Goal: Information Seeking & Learning: Learn about a topic

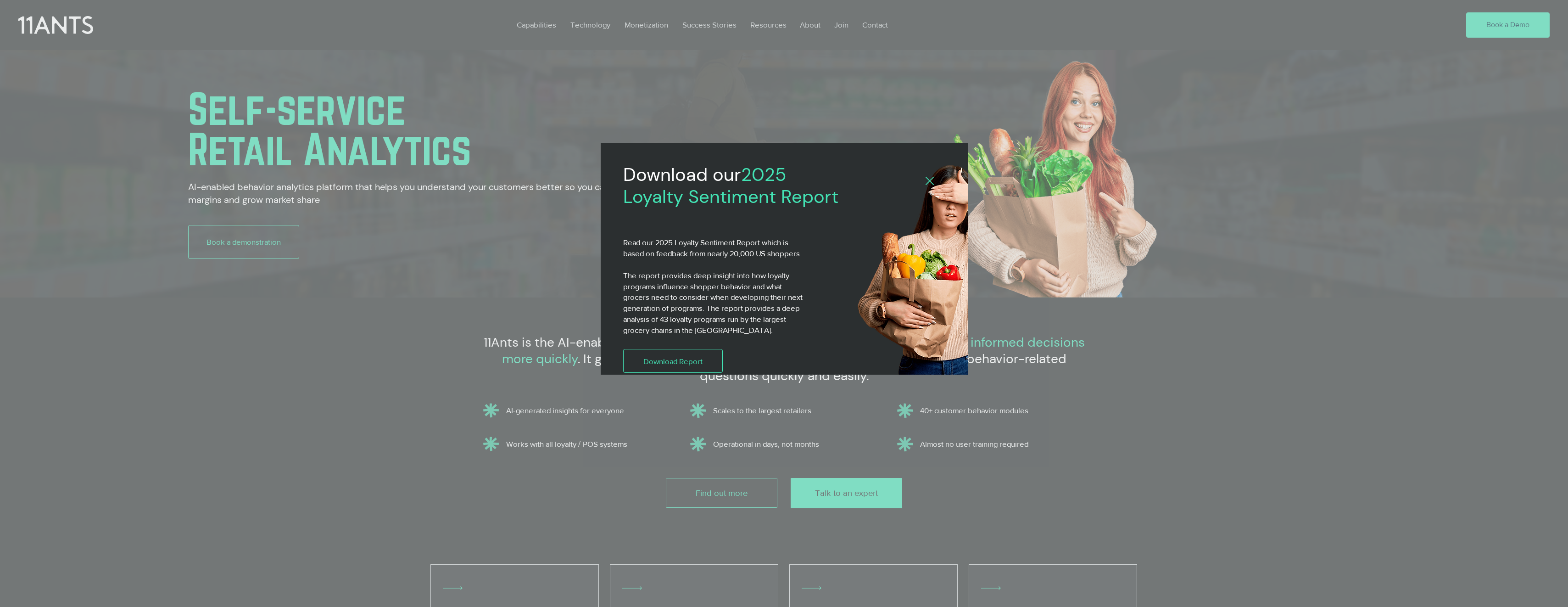
click at [932, 184] on icon "Back to site" at bounding box center [930, 181] width 8 height 8
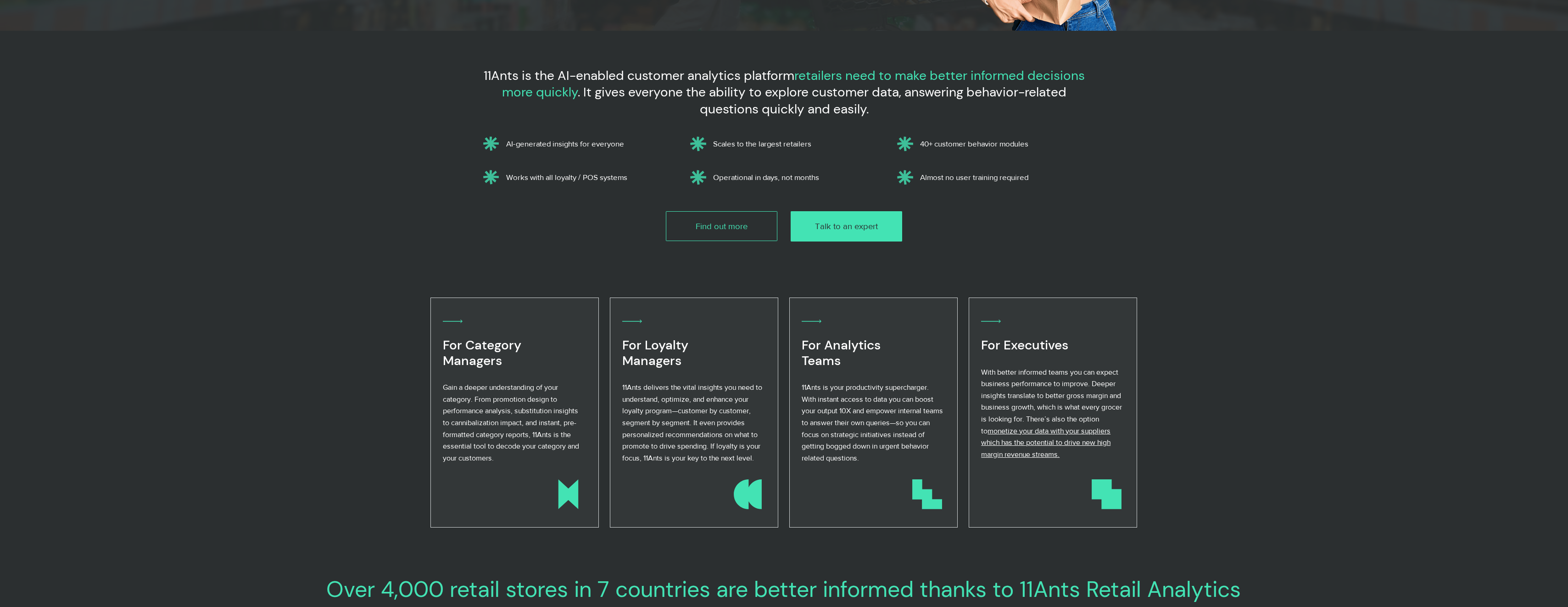
scroll to position [276, 0]
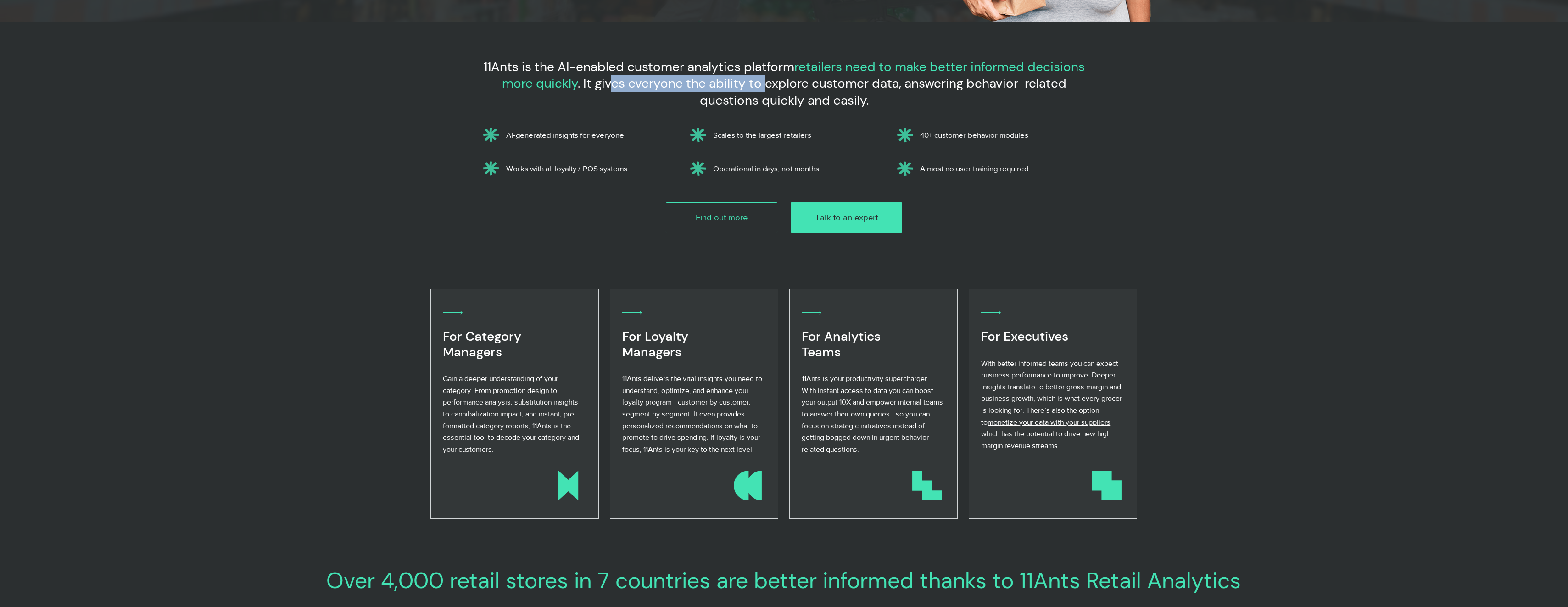
drag, startPoint x: 614, startPoint y: 85, endPoint x: 766, endPoint y: 83, distance: 152.0
click at [766, 83] on span ". It gives everyone the ability to explore customer data, answering behavior-re…" at bounding box center [822, 91] width 489 height 34
drag, startPoint x: 785, startPoint y: 98, endPoint x: 802, endPoint y: 98, distance: 17.0
click at [801, 98] on span ". It gives everyone the ability to explore customer data, answering behavior-re…" at bounding box center [822, 91] width 489 height 34
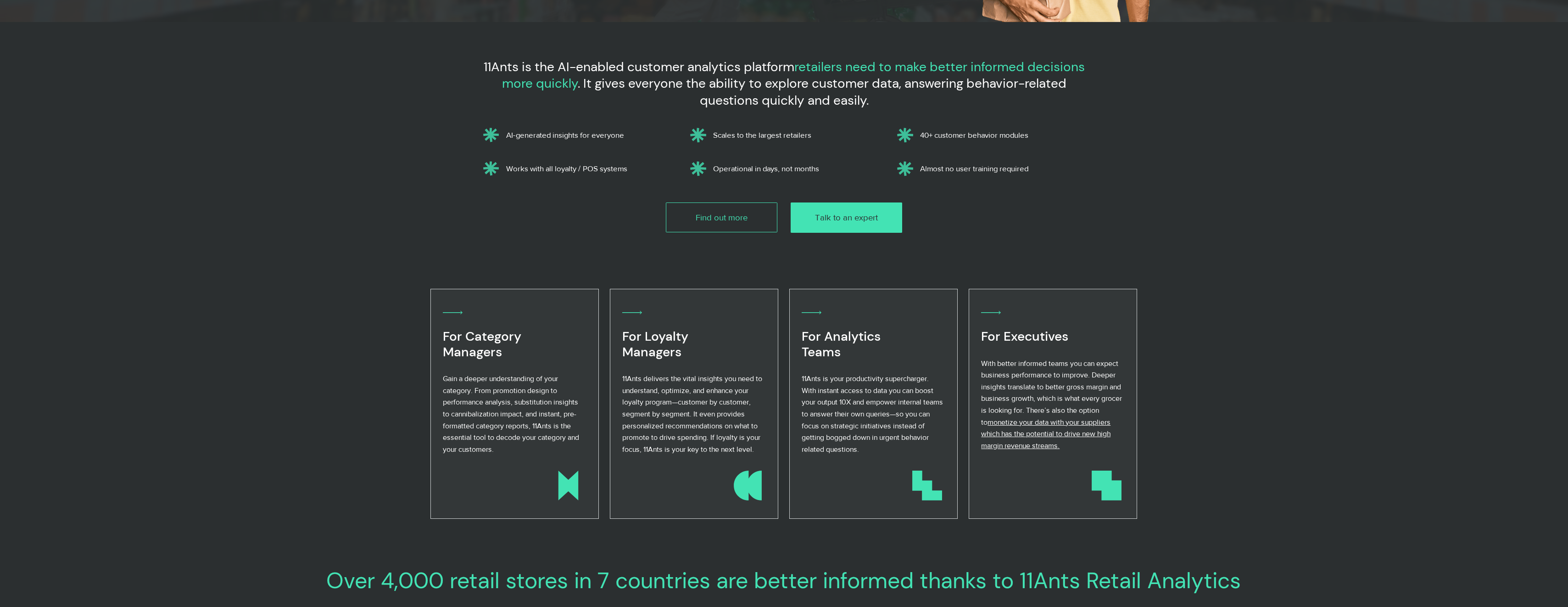
click at [806, 98] on span ". It gives everyone the ability to explore customer data, answering behavior-re…" at bounding box center [822, 91] width 489 height 34
click at [781, 139] on p "Scales to the largest retailers" at bounding box center [796, 135] width 167 height 9
click at [761, 164] on p "Operational in days, not months" at bounding box center [796, 168] width 167 height 9
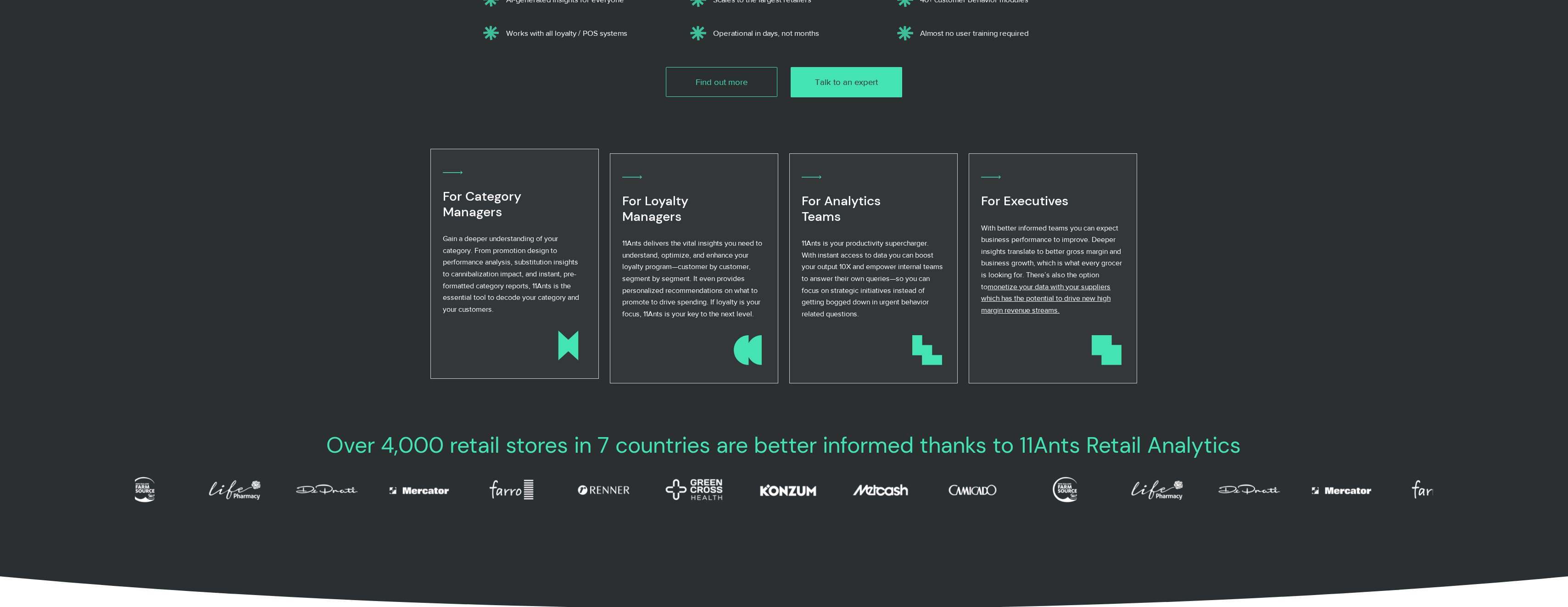
scroll to position [413, 0]
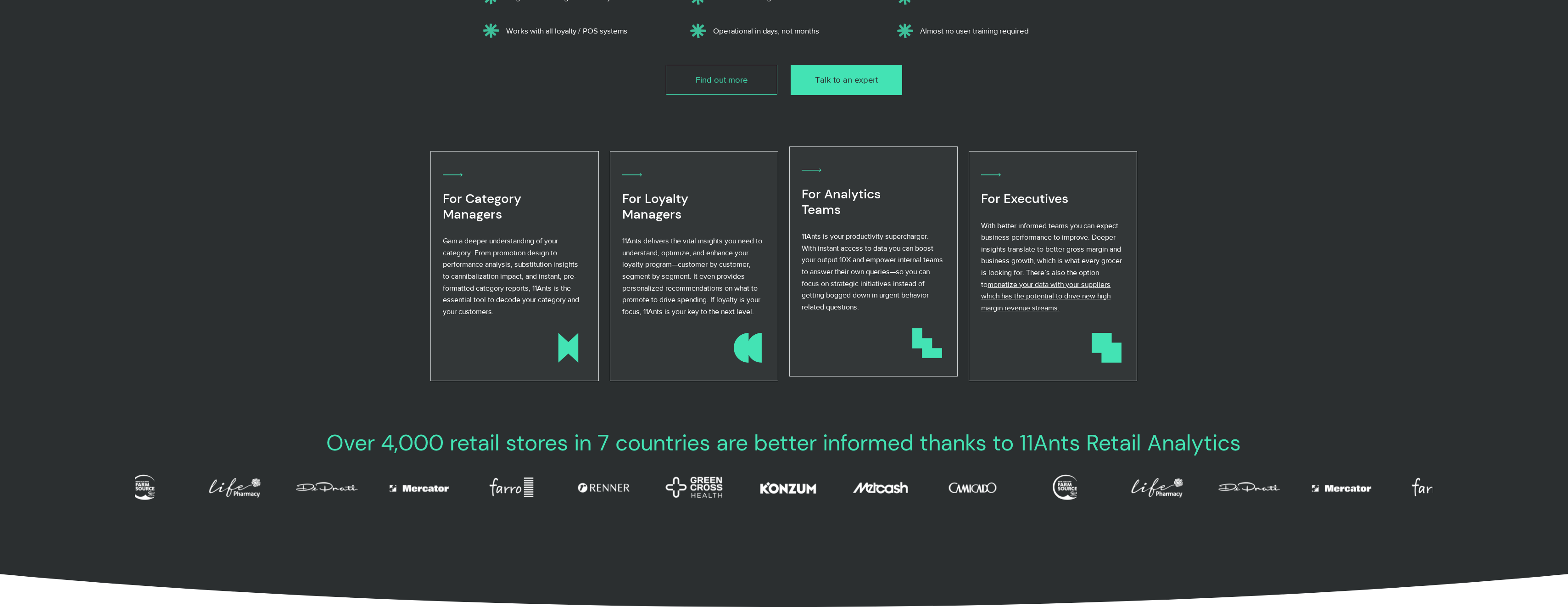
click at [921, 334] on icon at bounding box center [927, 343] width 30 height 30
drag, startPoint x: 823, startPoint y: 175, endPoint x: 816, endPoint y: 167, distance: 10.6
click at [821, 173] on div "For Analytics Teams 11Ants is your productivity supercharger. With instant acce…" at bounding box center [873, 242] width 142 height 154
click at [816, 166] on icon at bounding box center [812, 170] width 20 height 10
click at [816, 171] on icon at bounding box center [812, 170] width 20 height 10
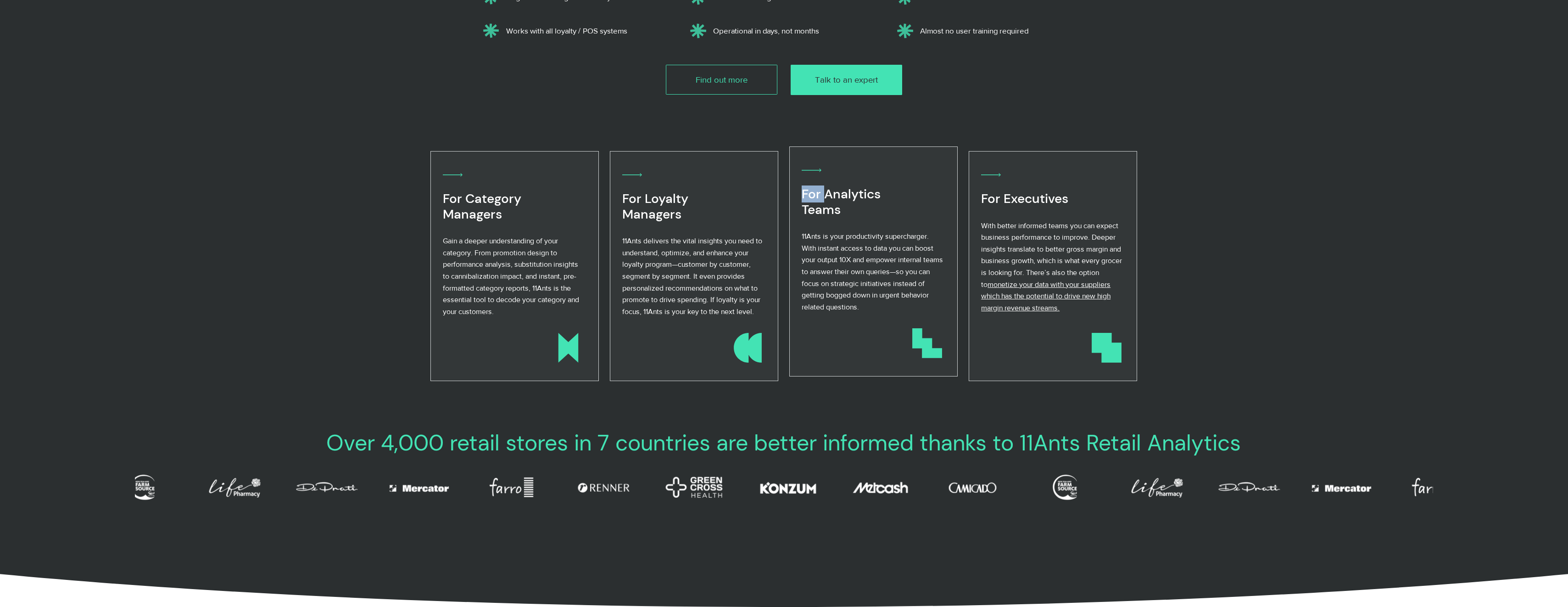
click at [816, 171] on icon at bounding box center [812, 170] width 20 height 3
click at [823, 260] on span "11Ants is your productivity supercharger. With instant access to data you can b…" at bounding box center [872, 271] width 141 height 79
drag, startPoint x: 803, startPoint y: 231, endPoint x: 839, endPoint y: 238, distance: 36.7
click at [839, 238] on p "11Ants is your productivity supercharger. With instant access to data you can b…" at bounding box center [873, 271] width 142 height 82
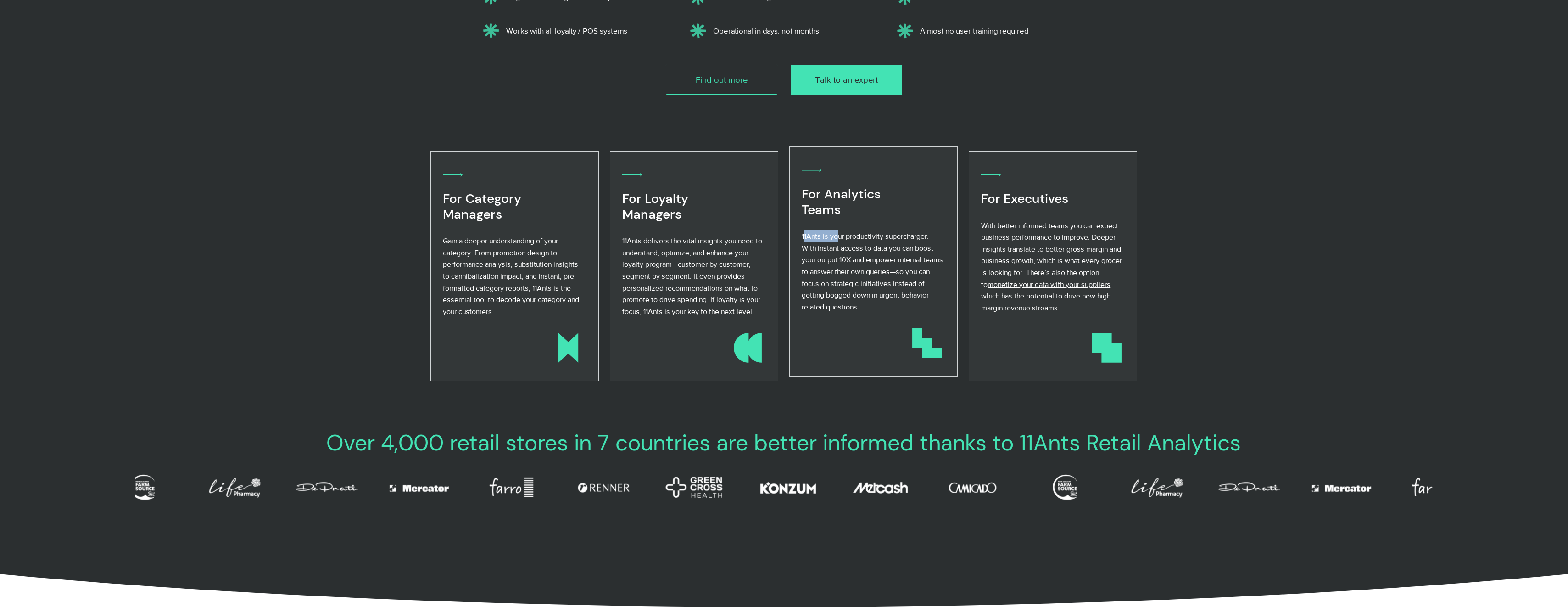
click at [839, 238] on span "11Ants is your productivity supercharger. With instant access to data you can b…" at bounding box center [872, 271] width 141 height 79
drag, startPoint x: 844, startPoint y: 236, endPoint x: 873, endPoint y: 239, distance: 29.2
click at [873, 239] on span "11Ants is your productivity supercharger. With instant access to data you can b…" at bounding box center [872, 271] width 141 height 79
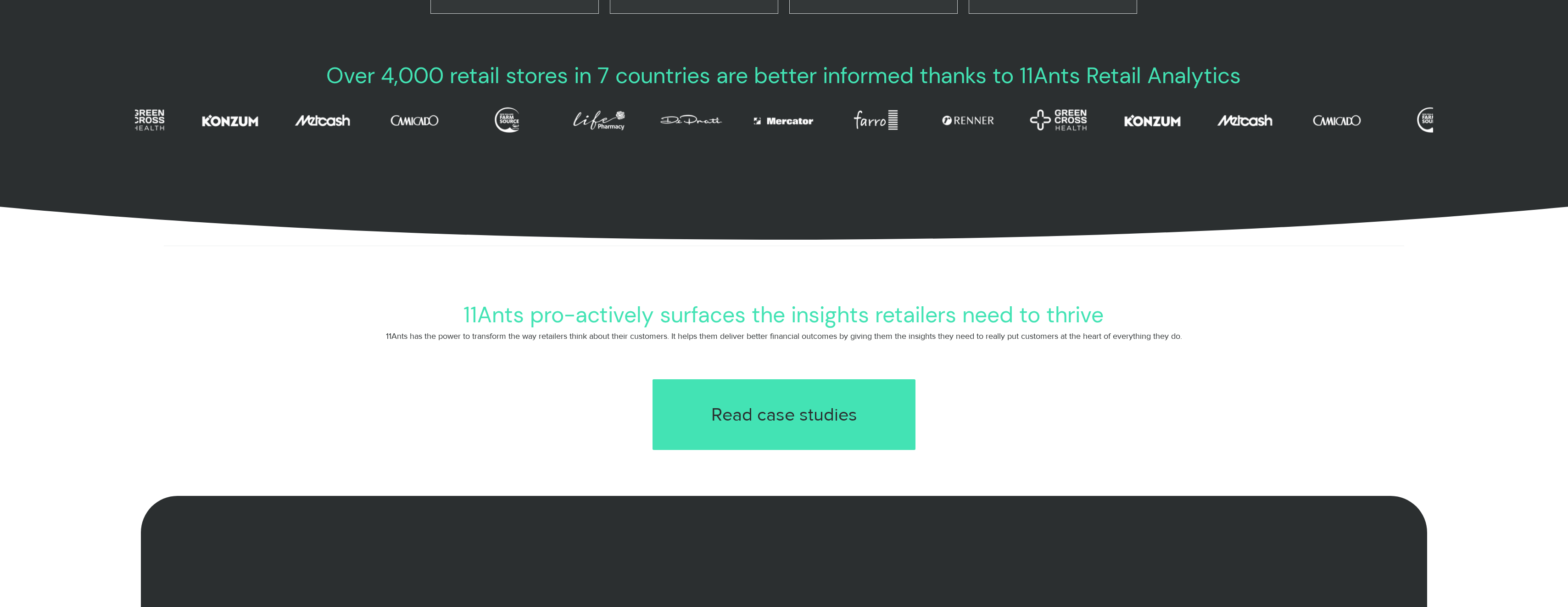
scroll to position [0, 250]
drag, startPoint x: 316, startPoint y: 119, endPoint x: 504, endPoint y: 147, distance: 190.1
click at [504, 147] on section "Over 4,000 retail stores in 7 countries are better informed thanks to 11Ants Re…" at bounding box center [784, 145] width 1568 height 189
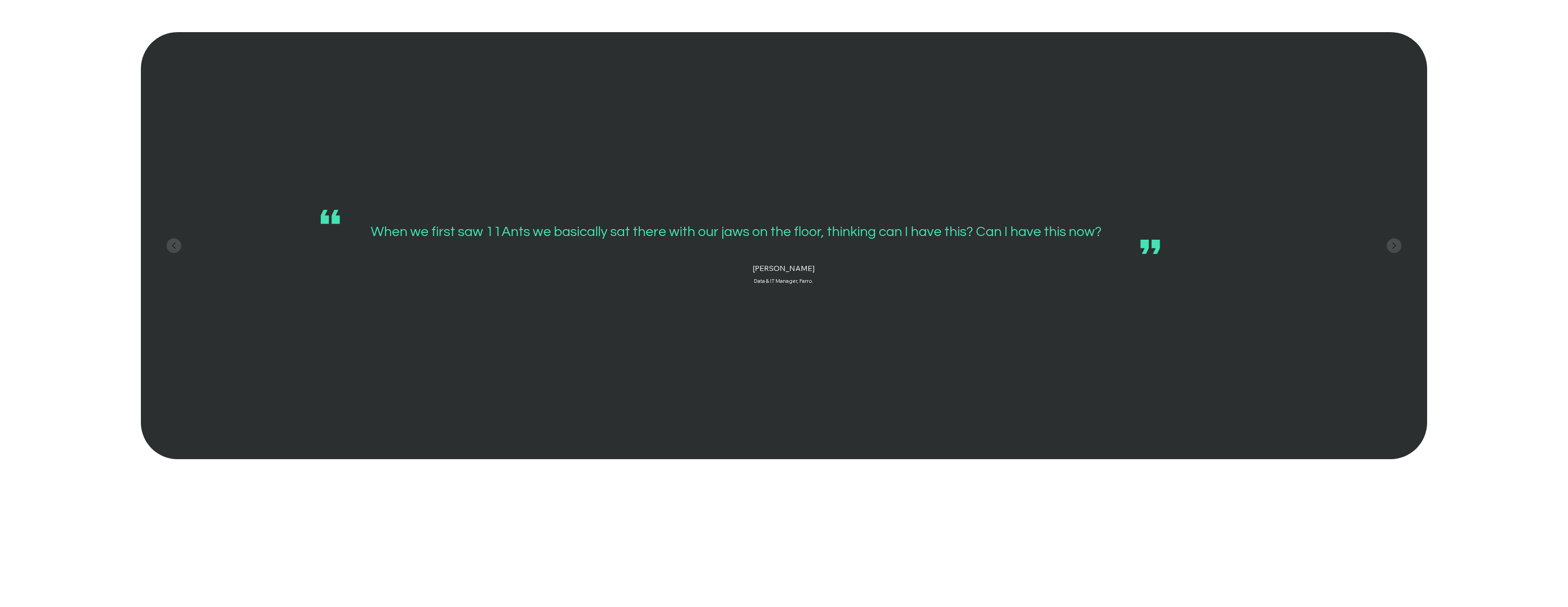
scroll to position [1240, 0]
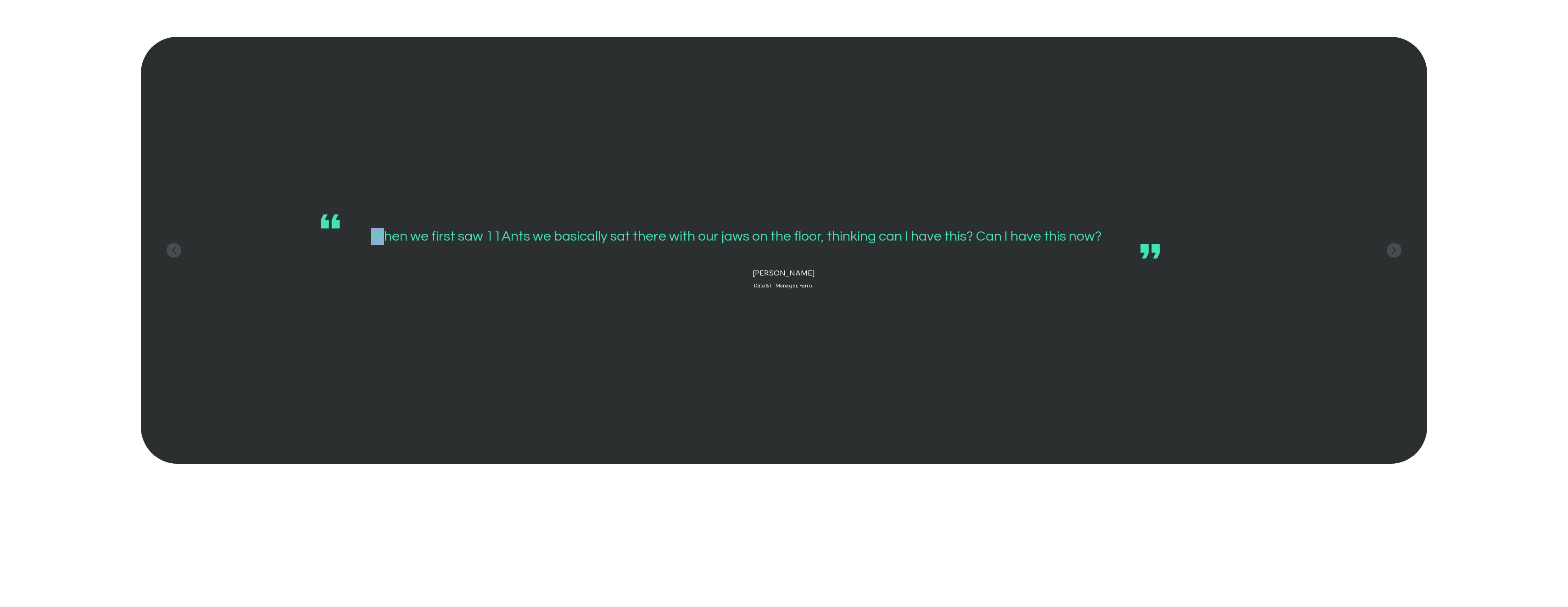
drag, startPoint x: 493, startPoint y: 236, endPoint x: 1003, endPoint y: 248, distance: 510.1
click at [1003, 248] on div "#comp-m8fmov585__item-j9plerjk svg [data-color="1"] {fill: #43E3B4;} When we fi…" at bounding box center [740, 237] width 842 height 44
click at [842, 225] on div at bounding box center [740, 237] width 842 height 44
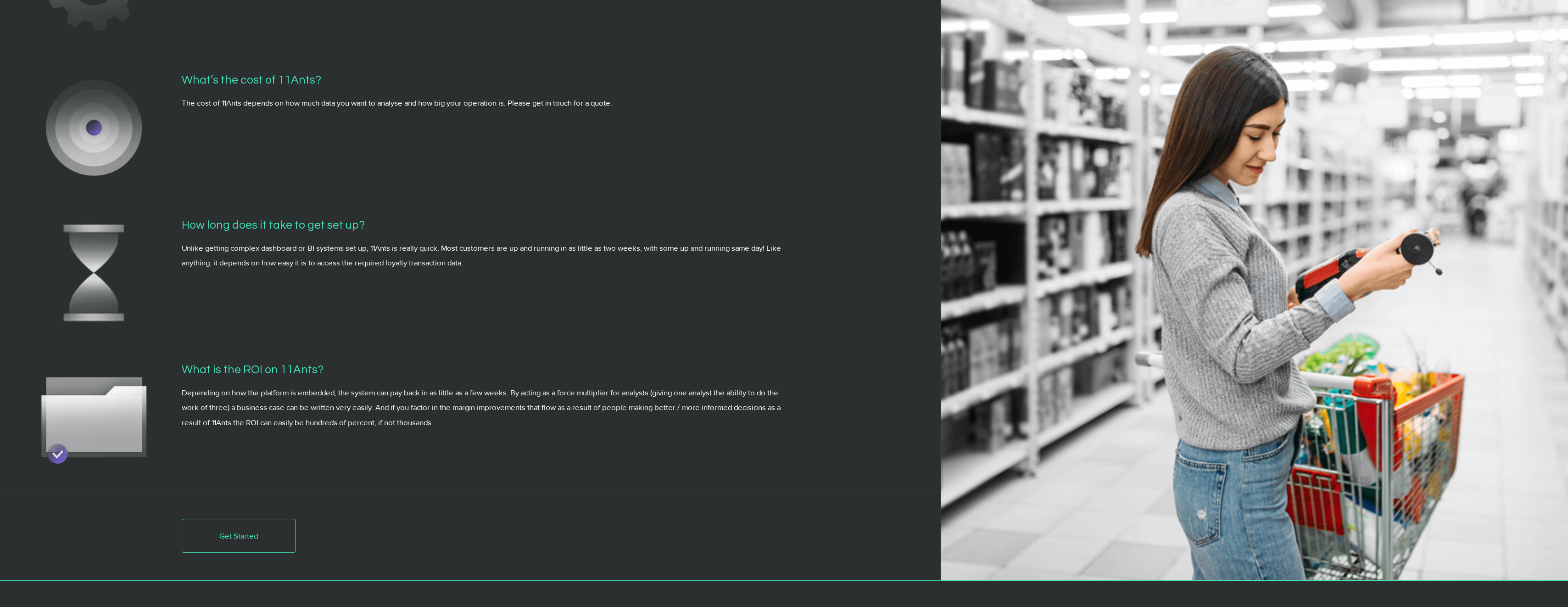
scroll to position [4125, 0]
